Goal: Task Accomplishment & Management: Manage account settings

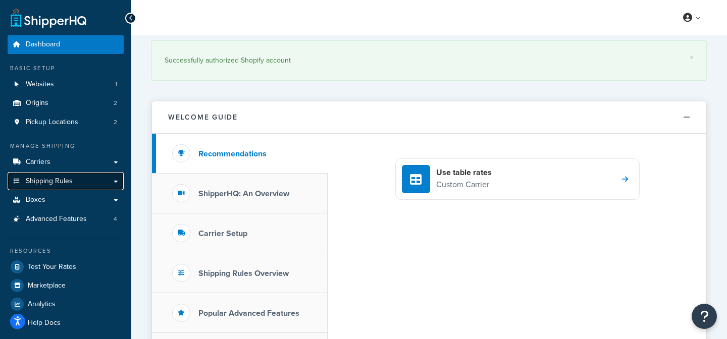
click at [118, 181] on link "Shipping Rules" at bounding box center [66, 181] width 116 height 19
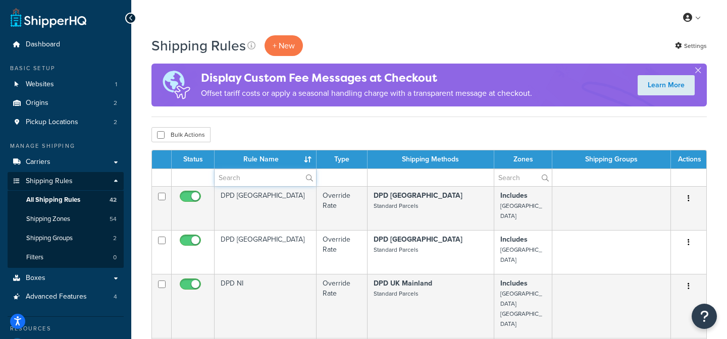
click at [258, 177] on input "text" at bounding box center [266, 177] width 102 height 17
type input "Free"
type input "d"
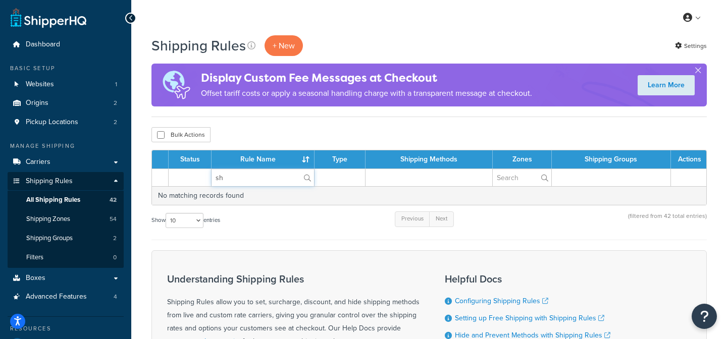
type input "s"
type input "D"
click at [271, 129] on div "Bulk Actions Duplicate Delete" at bounding box center [430, 134] width 556 height 15
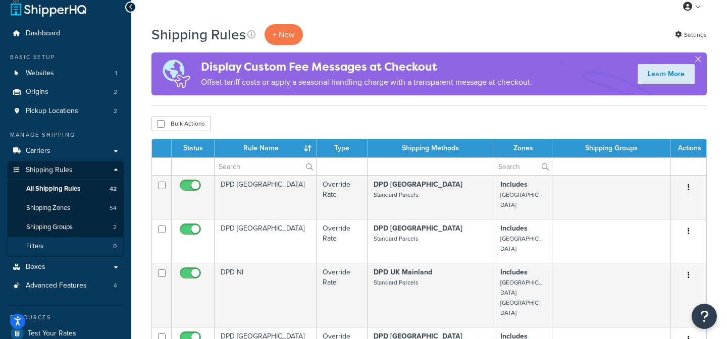
scroll to position [17, 0]
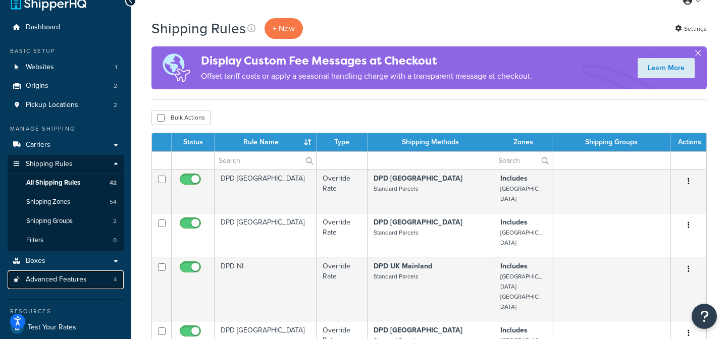
click at [86, 286] on link "Advanced Features 4" at bounding box center [66, 280] width 116 height 19
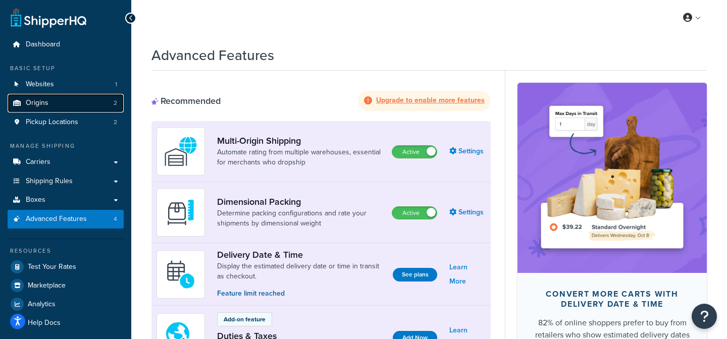
click at [44, 104] on span "Origins" at bounding box center [37, 103] width 23 height 9
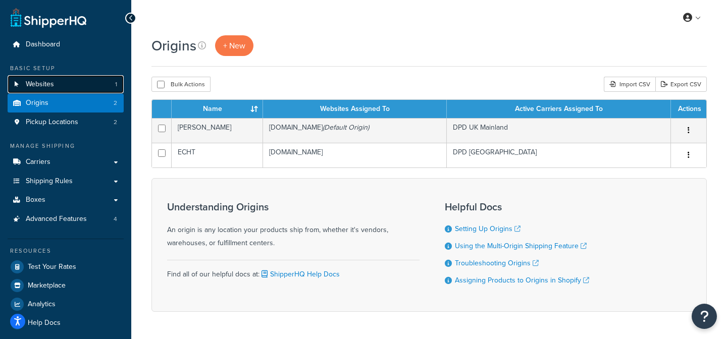
click at [54, 88] on link "Websites 1" at bounding box center [66, 84] width 116 height 19
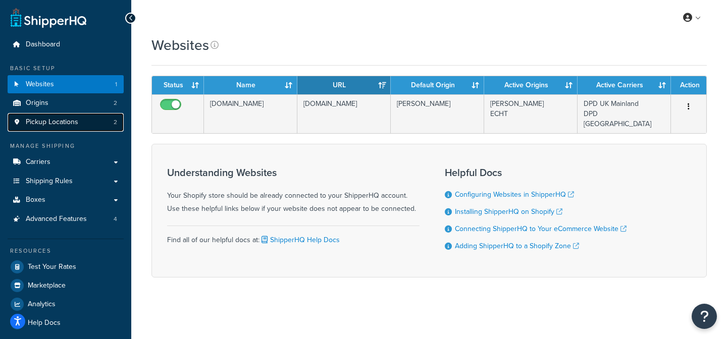
click at [58, 124] on span "Pickup Locations" at bounding box center [52, 122] width 53 height 9
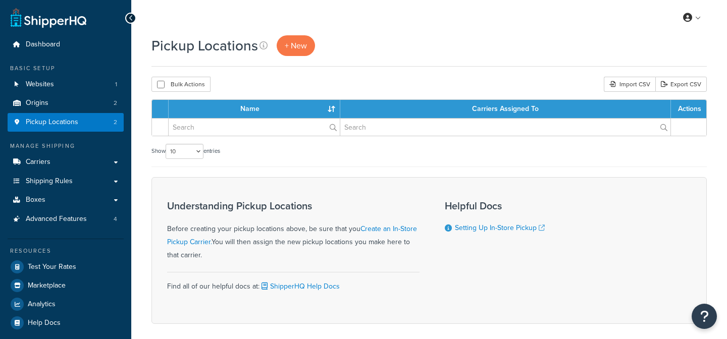
click at [55, 165] on link "Carriers" at bounding box center [66, 162] width 116 height 19
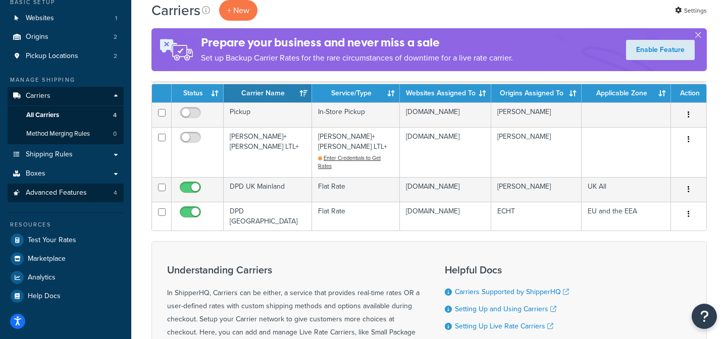
scroll to position [48, 0]
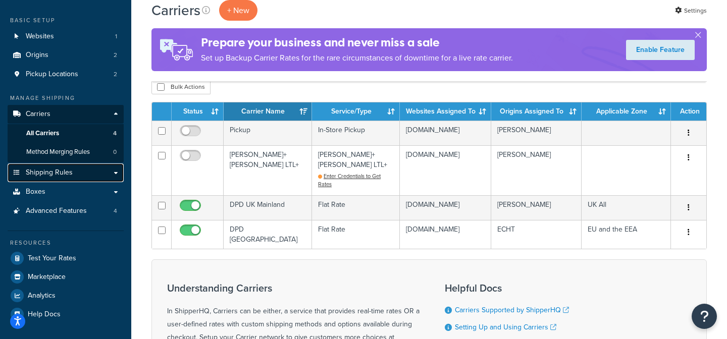
click at [59, 175] on span "Shipping Rules" at bounding box center [49, 173] width 47 height 9
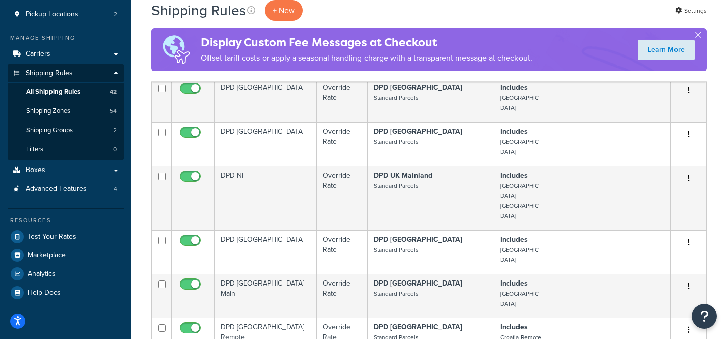
scroll to position [27, 0]
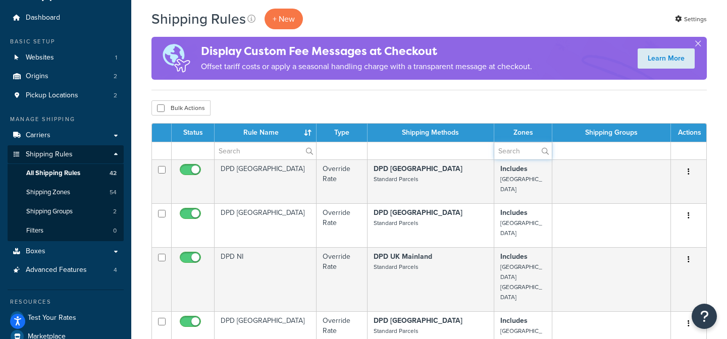
click at [523, 153] on input "text" at bounding box center [524, 150] width 58 height 17
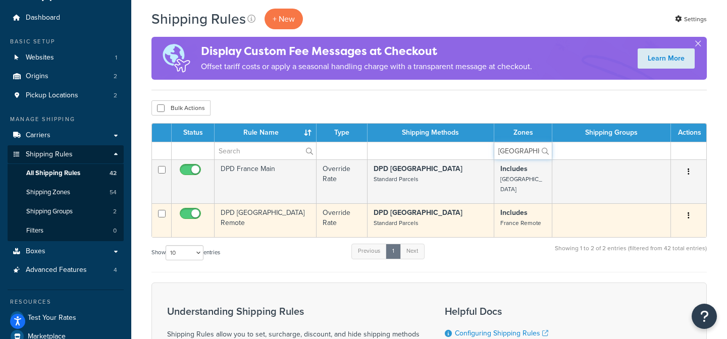
type input "[GEOGRAPHIC_DATA]"
click at [688, 212] on icon "button" at bounding box center [689, 215] width 2 height 7
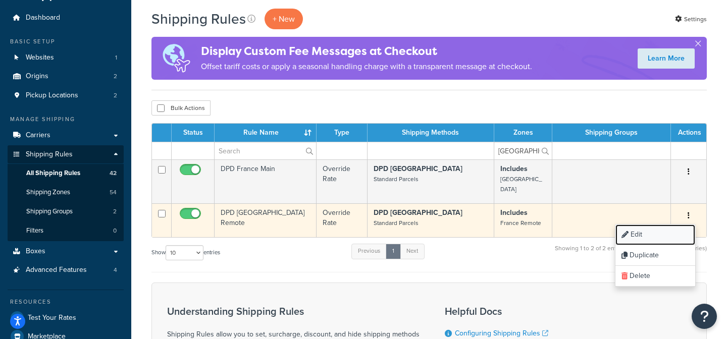
click at [678, 225] on link "Edit" at bounding box center [656, 235] width 80 height 21
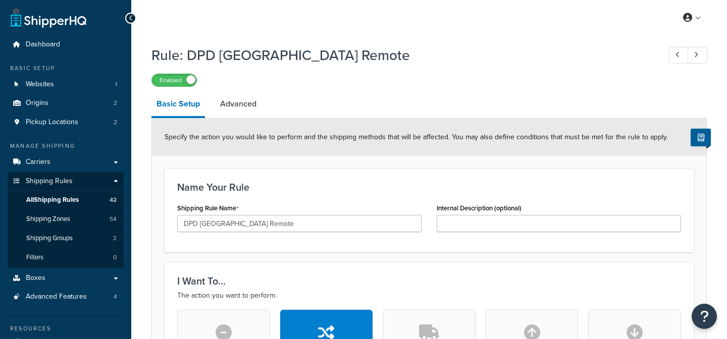
select select "BOX"
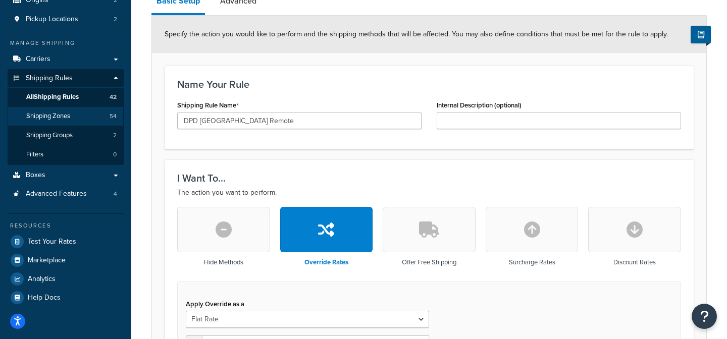
scroll to position [114, 0]
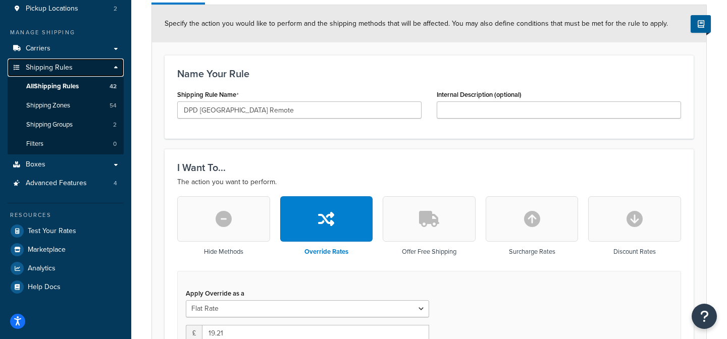
click at [116, 67] on link "Shipping Rules" at bounding box center [66, 68] width 116 height 19
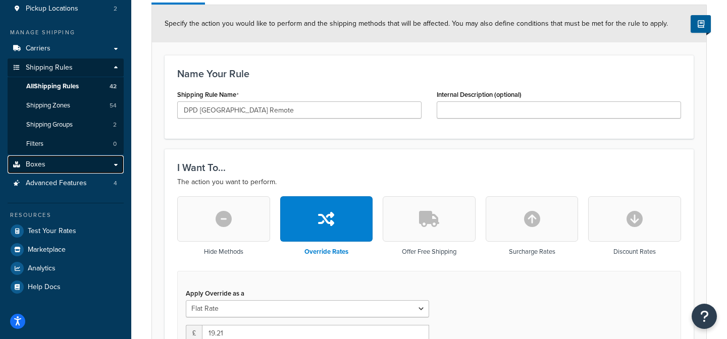
click at [98, 166] on link "Boxes" at bounding box center [66, 165] width 116 height 19
click at [116, 166] on link "Boxes" at bounding box center [66, 165] width 116 height 19
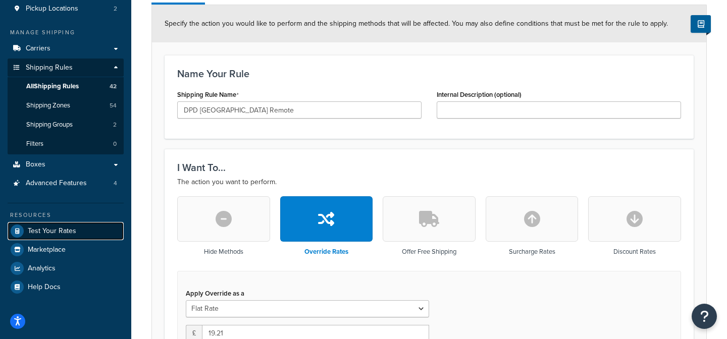
click at [65, 234] on span "Test Your Rates" at bounding box center [52, 231] width 48 height 9
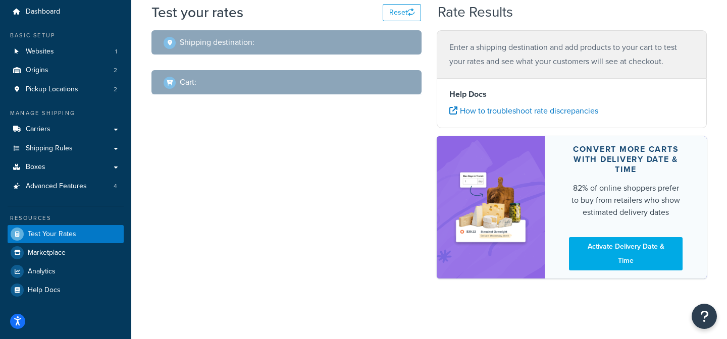
scroll to position [33, 0]
select select "[GEOGRAPHIC_DATA]"
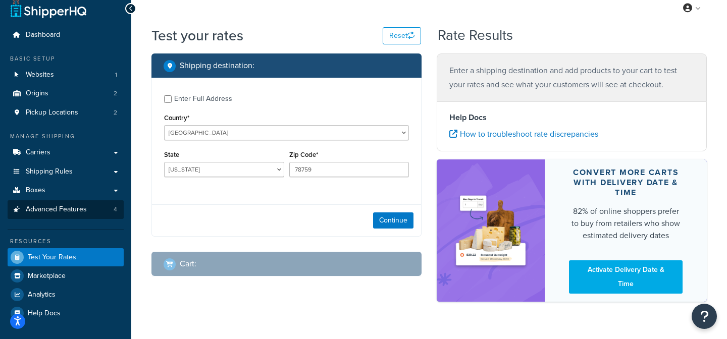
scroll to position [0, 0]
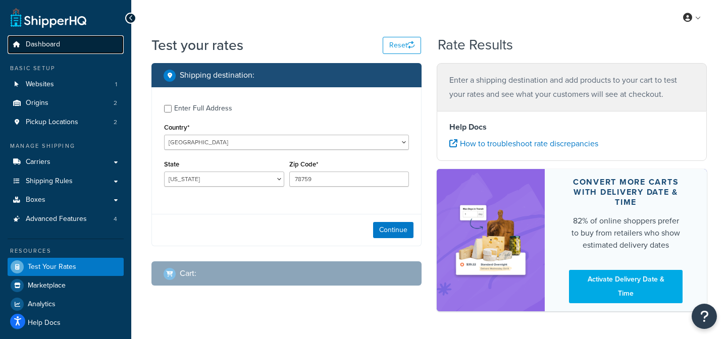
click at [54, 45] on span "Dashboard" at bounding box center [43, 44] width 34 height 9
